Goal: Information Seeking & Learning: Understand process/instructions

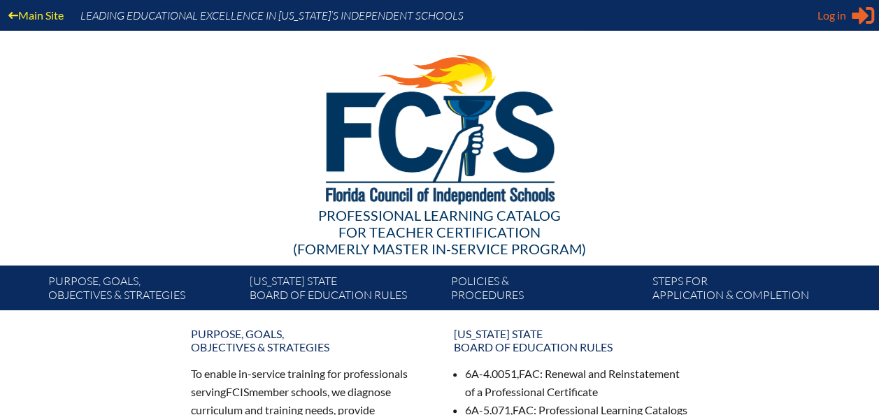
type input "[PERSON_NAME][EMAIL_ADDRESS][DOMAIN_NAME]"
click at [829, 22] on span "Log in" at bounding box center [831, 15] width 29 height 17
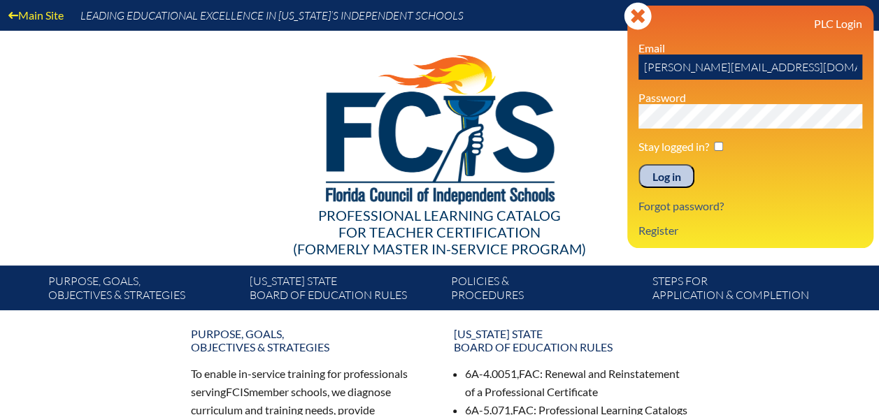
click at [666, 179] on input "Log in" at bounding box center [666, 176] width 56 height 24
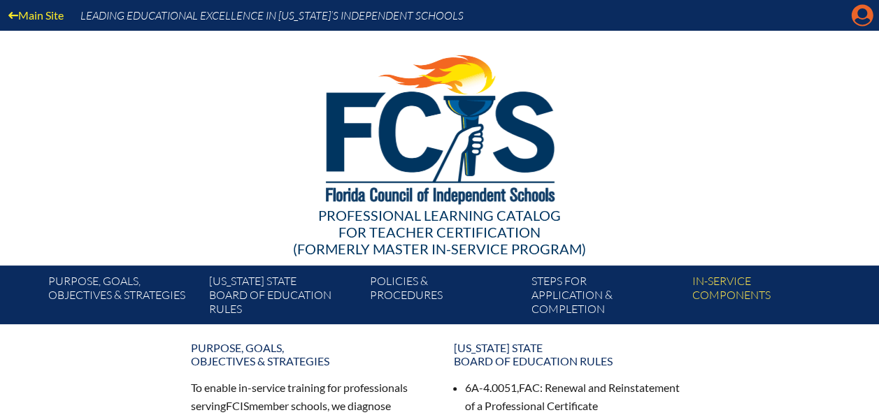
click at [854, 11] on icon at bounding box center [863, 16] width 22 height 22
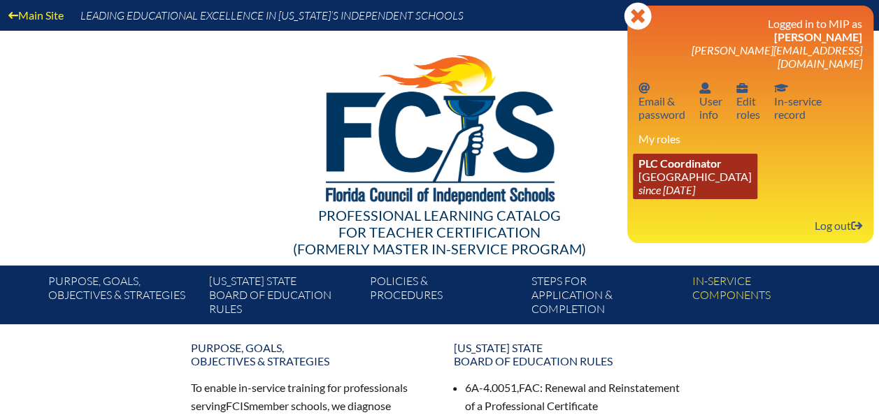
click at [660, 168] on link "PLC Coordinator [GEOGRAPHIC_DATA] since [DATE]" at bounding box center [695, 176] width 124 height 45
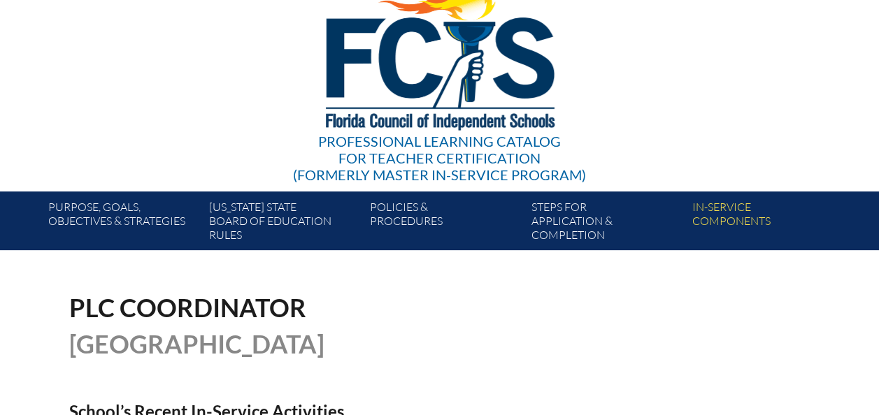
scroll to position [67, 0]
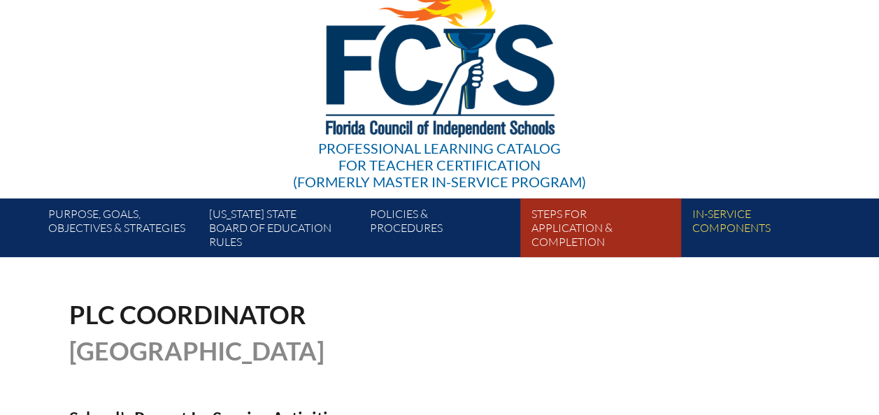
click at [559, 237] on link "Steps for application & completion" at bounding box center [606, 230] width 161 height 53
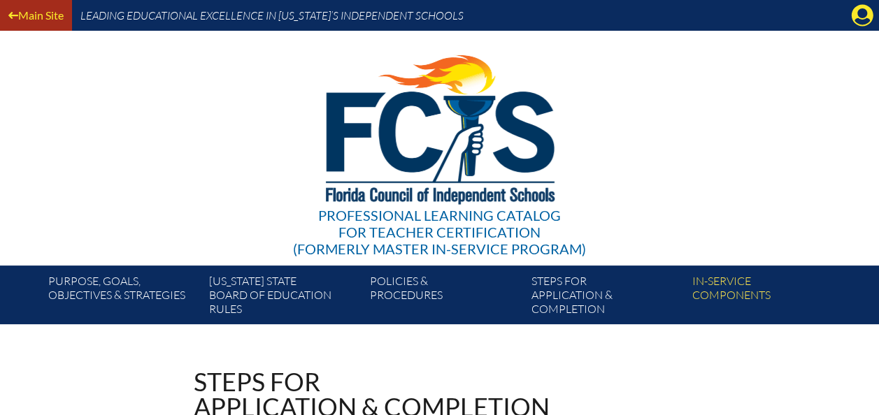
click at [36, 14] on link "Main Site" at bounding box center [36, 15] width 66 height 19
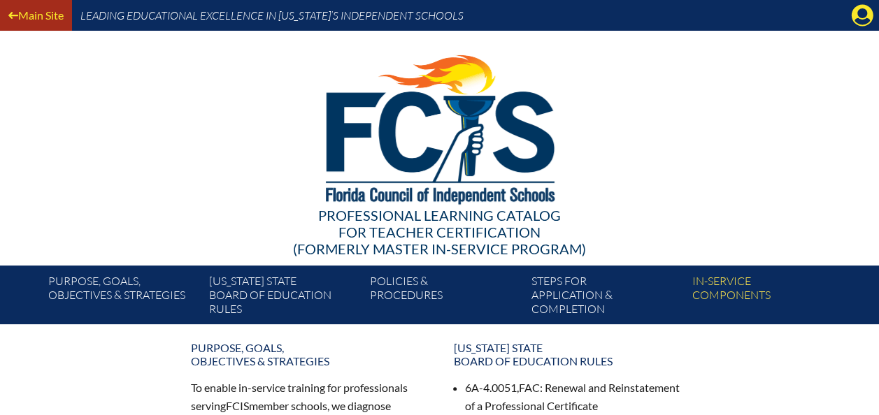
click at [47, 10] on link "Main Site" at bounding box center [36, 15] width 66 height 19
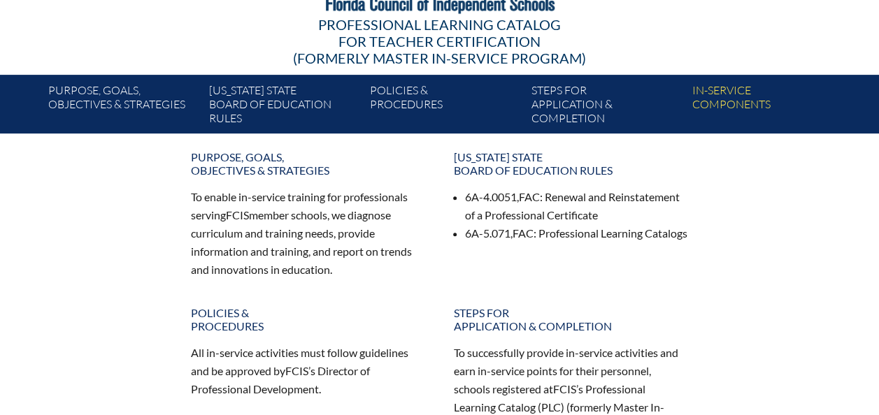
click at [702, 196] on div "Purpose, goals, objectives & strategies To enable in-service training for profe…" at bounding box center [439, 314] width 719 height 338
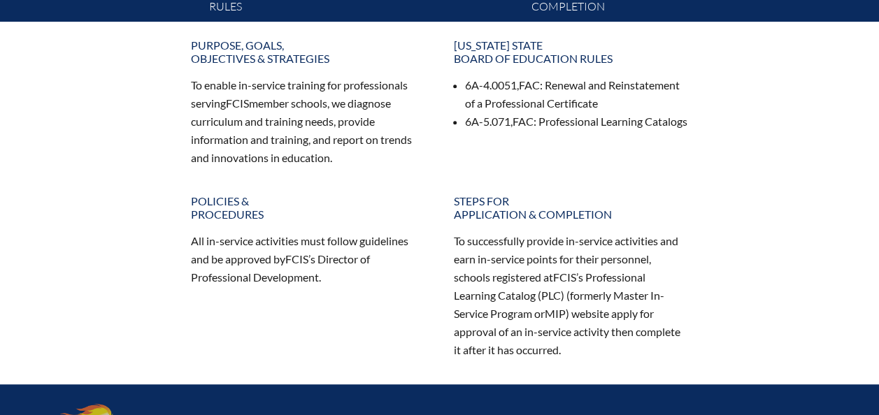
scroll to position [301, 0]
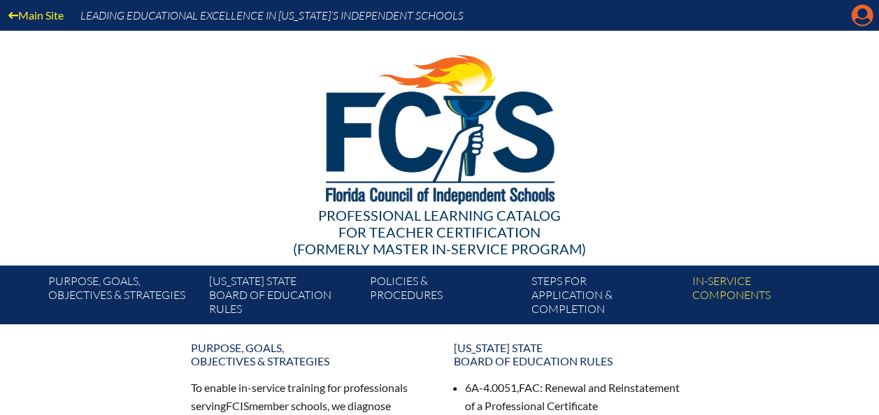
click at [864, 14] on icon "Manage account" at bounding box center [862, 15] width 22 height 22
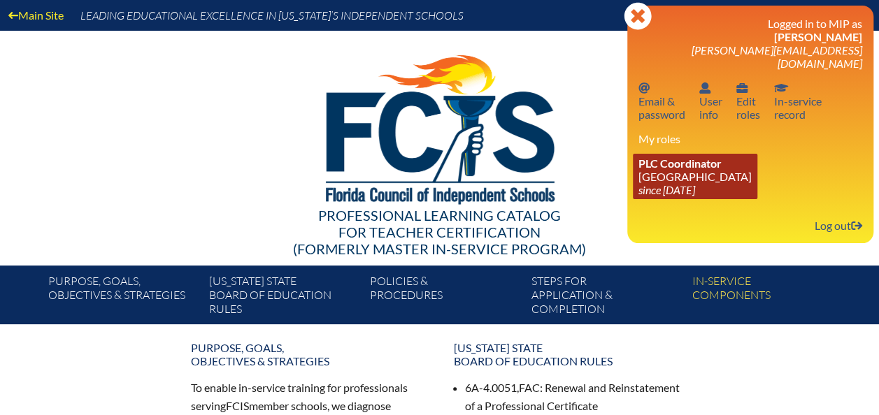
click at [699, 171] on link "PLC Coordinator Leaders Preparatory School since 2014 Nov 12" at bounding box center [695, 176] width 124 height 45
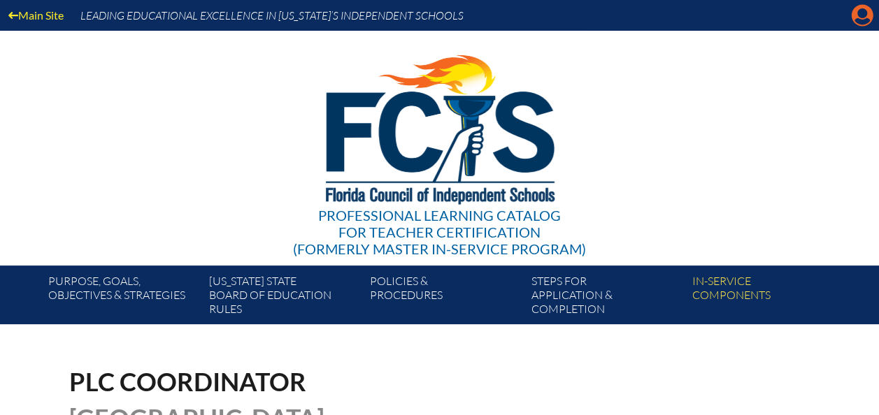
click at [858, 21] on icon "Manage account" at bounding box center [862, 15] width 22 height 22
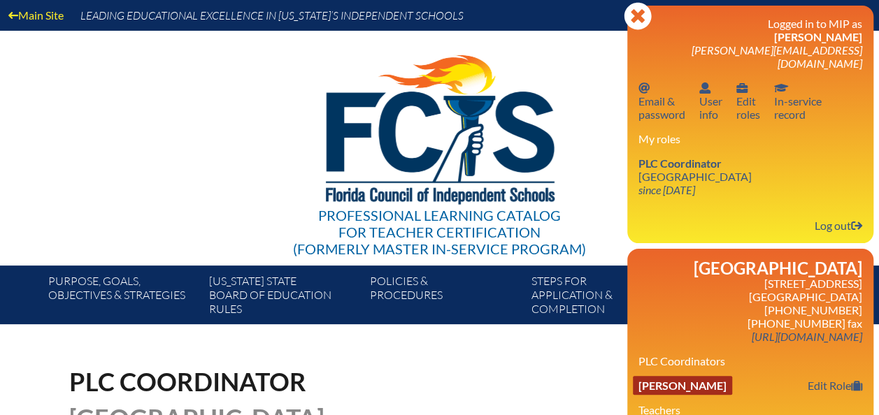
click at [681, 376] on link "Heather Lynn Carberry" at bounding box center [682, 385] width 99 height 19
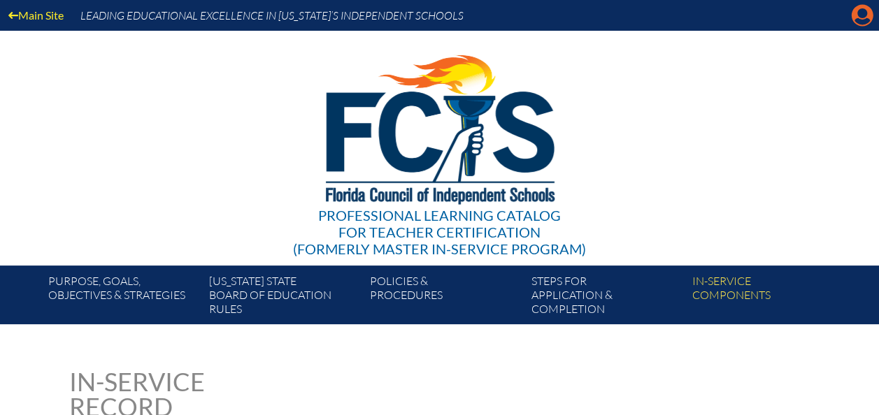
click at [861, 15] on icon "Manage account" at bounding box center [862, 15] width 22 height 22
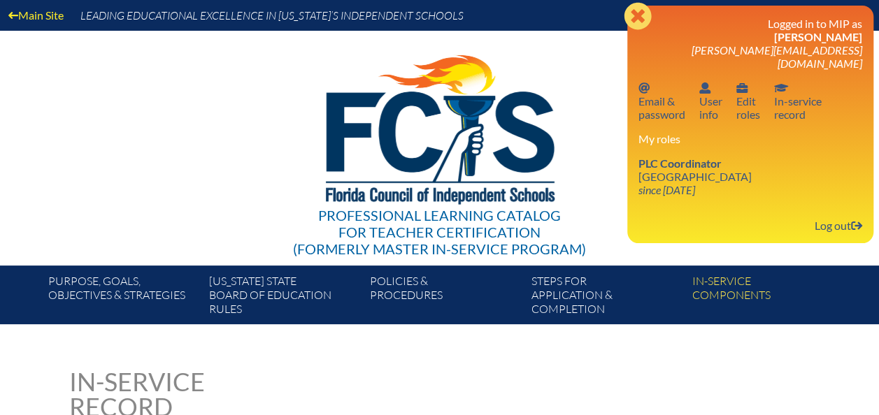
click at [677, 167] on link "PLC Coordinator [GEOGRAPHIC_DATA] since [DATE]" at bounding box center [695, 176] width 124 height 45
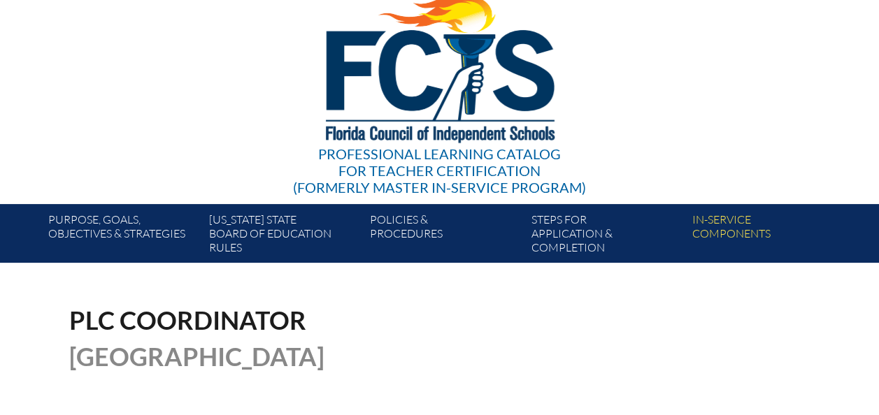
scroll to position [76, 0]
